Goal: Information Seeking & Learning: Learn about a topic

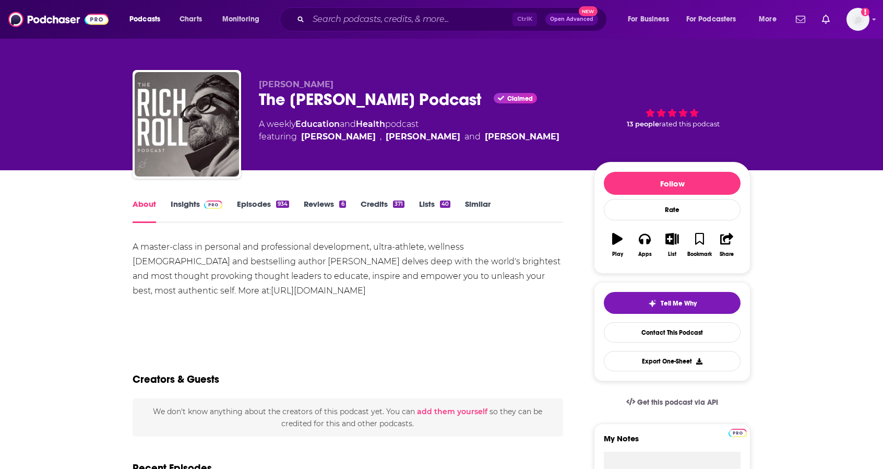
click at [186, 203] on link "Insights" at bounding box center [197, 211] width 52 height 24
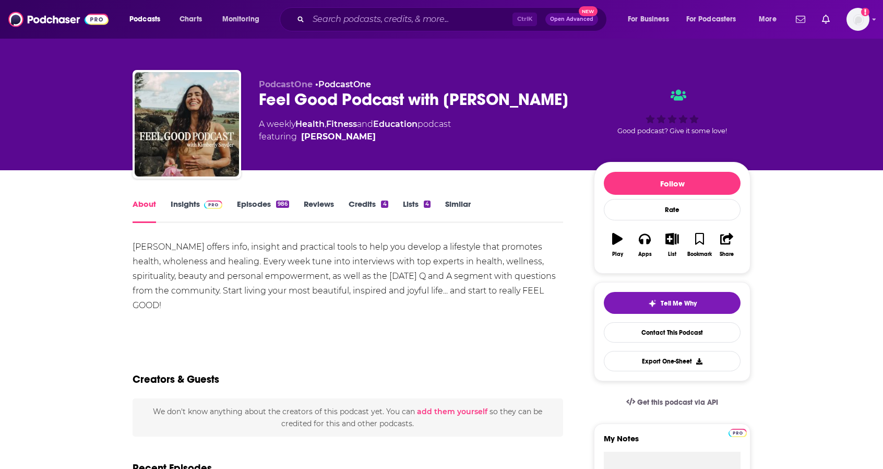
click at [184, 205] on link "Insights" at bounding box center [197, 211] width 52 height 24
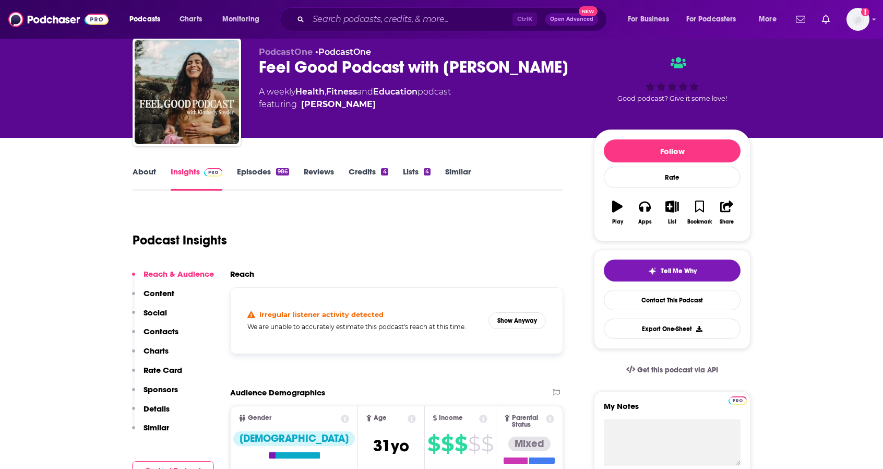
scroll to position [64, 0]
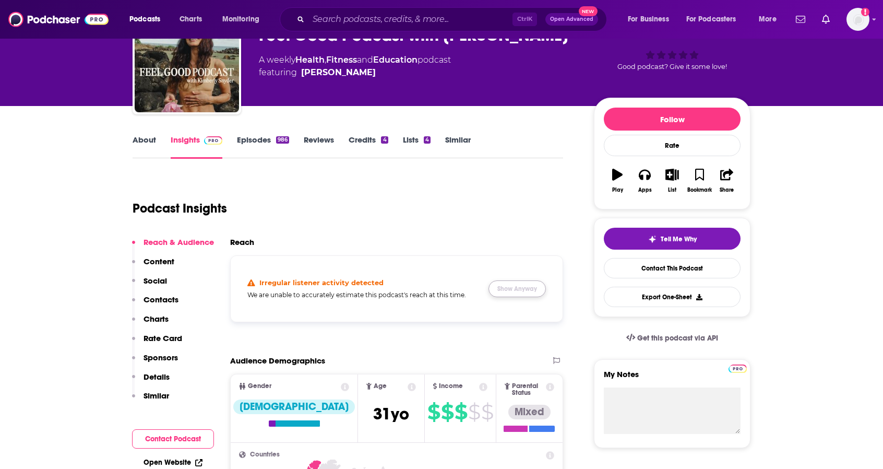
click at [516, 289] on button "Show Anyway" at bounding box center [516, 288] width 57 height 17
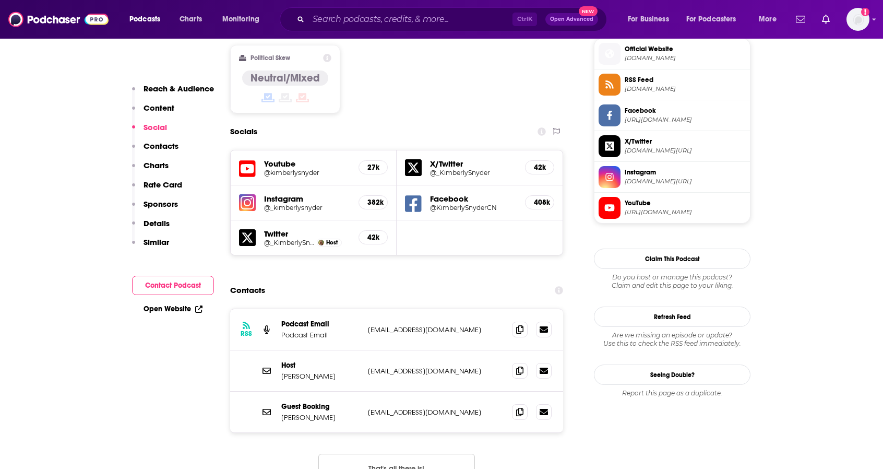
scroll to position [848, 0]
click at [421, 453] on button "That's all there is!" at bounding box center [396, 467] width 157 height 28
